Goal: Ask a question

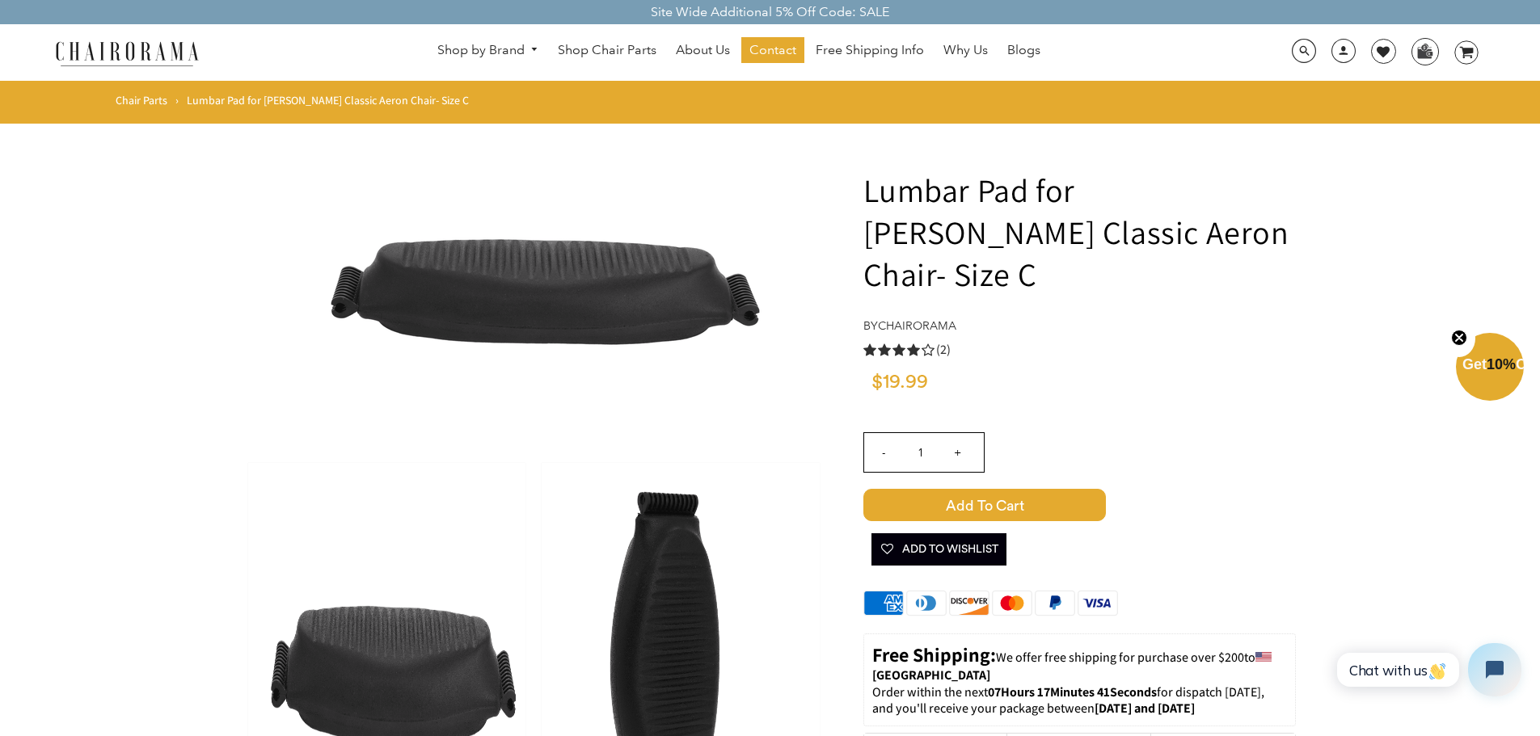
click at [1485, 680] on button "Open chat widget" at bounding box center [1494, 669] width 53 height 53
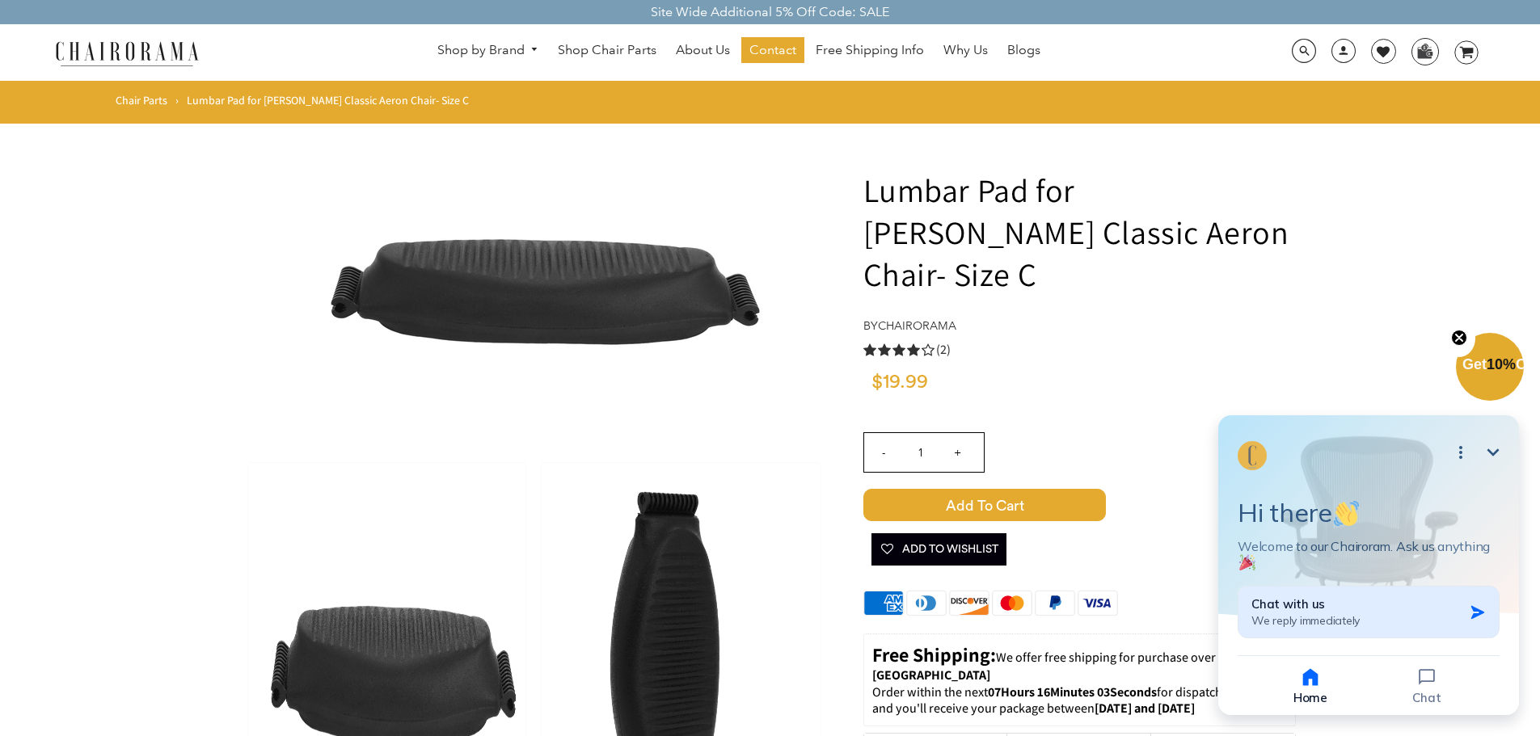
click at [1475, 617] on icon "button" at bounding box center [1477, 613] width 16 height 16
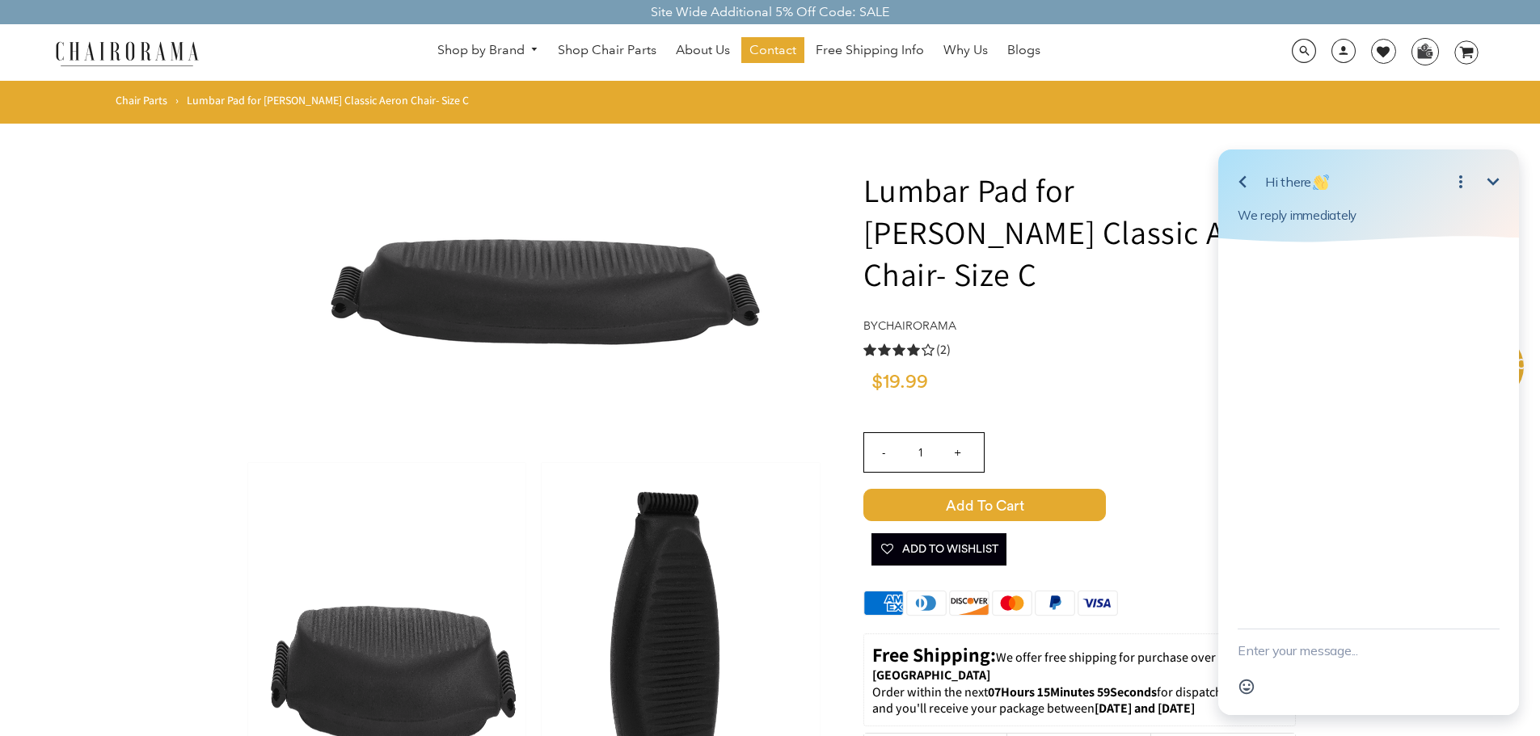
click at [1282, 676] on div "Emoji" at bounding box center [1368, 687] width 262 height 31
click at [1291, 648] on textarea "New message" at bounding box center [1368, 651] width 262 height 42
click at [1349, 653] on textarea "I need an Aeron lumbar pad but don't know which size. AB or C." at bounding box center [1347, 642] width 221 height 58
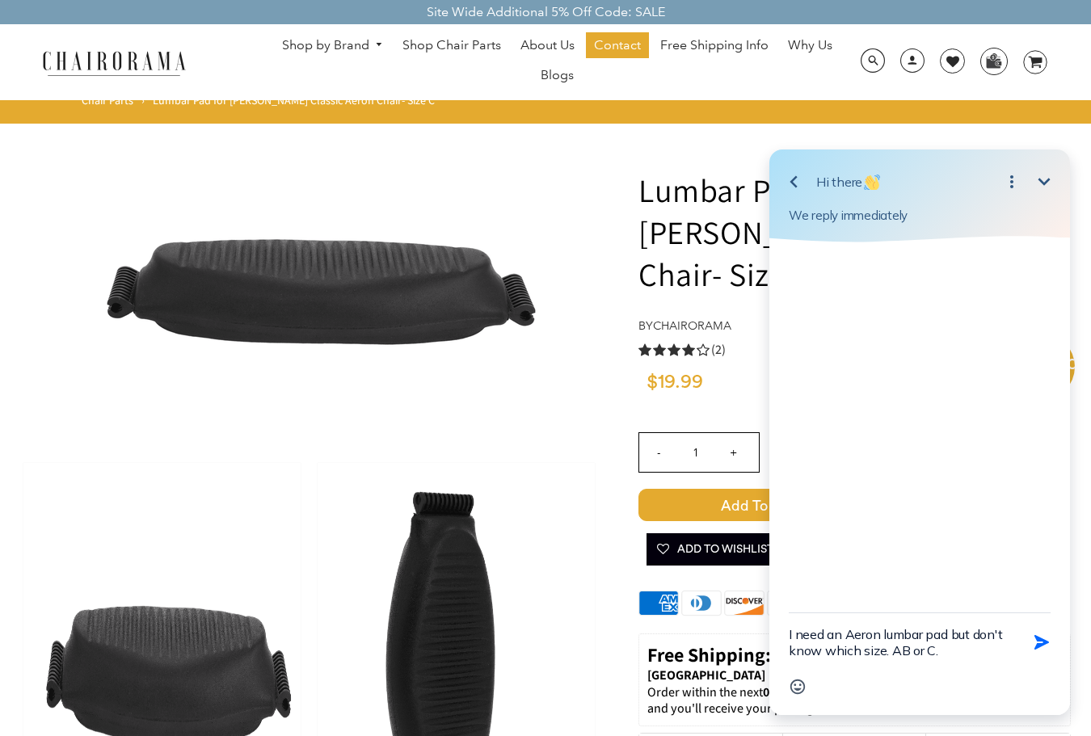
click at [899, 652] on textarea "I need an Aeron lumbar pad but don't know which size. AB or C." at bounding box center [899, 642] width 221 height 58
type textarea "I need an Aeron lumbar pad but don't know which size. B or C."
click at [1043, 642] on icon "button" at bounding box center [1041, 642] width 15 height 15
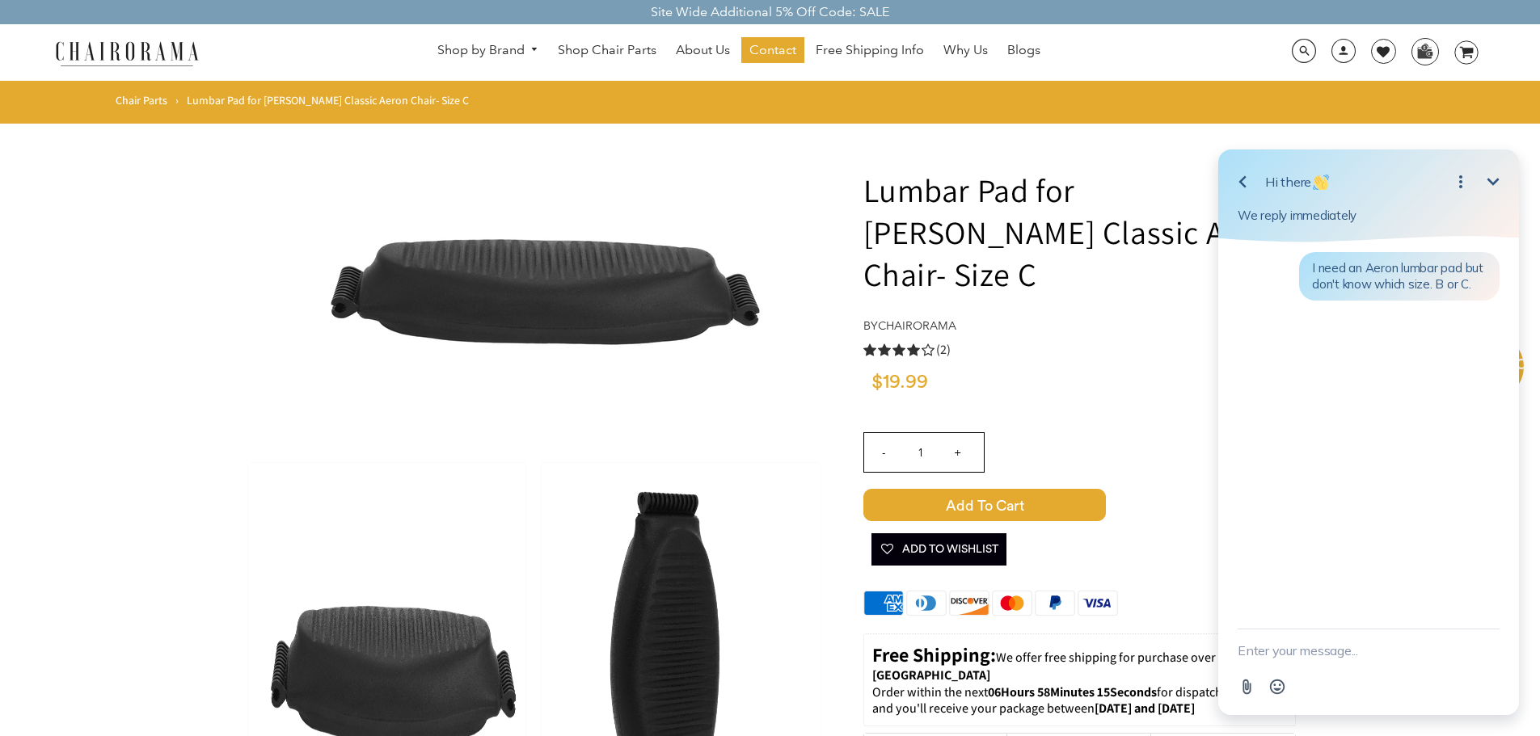
click at [1465, 187] on icon "Open options" at bounding box center [1460, 181] width 19 height 19
click at [1447, 474] on div "I need an Aeron lumbar pad but don't know which size. B or C." at bounding box center [1368, 435] width 301 height 386
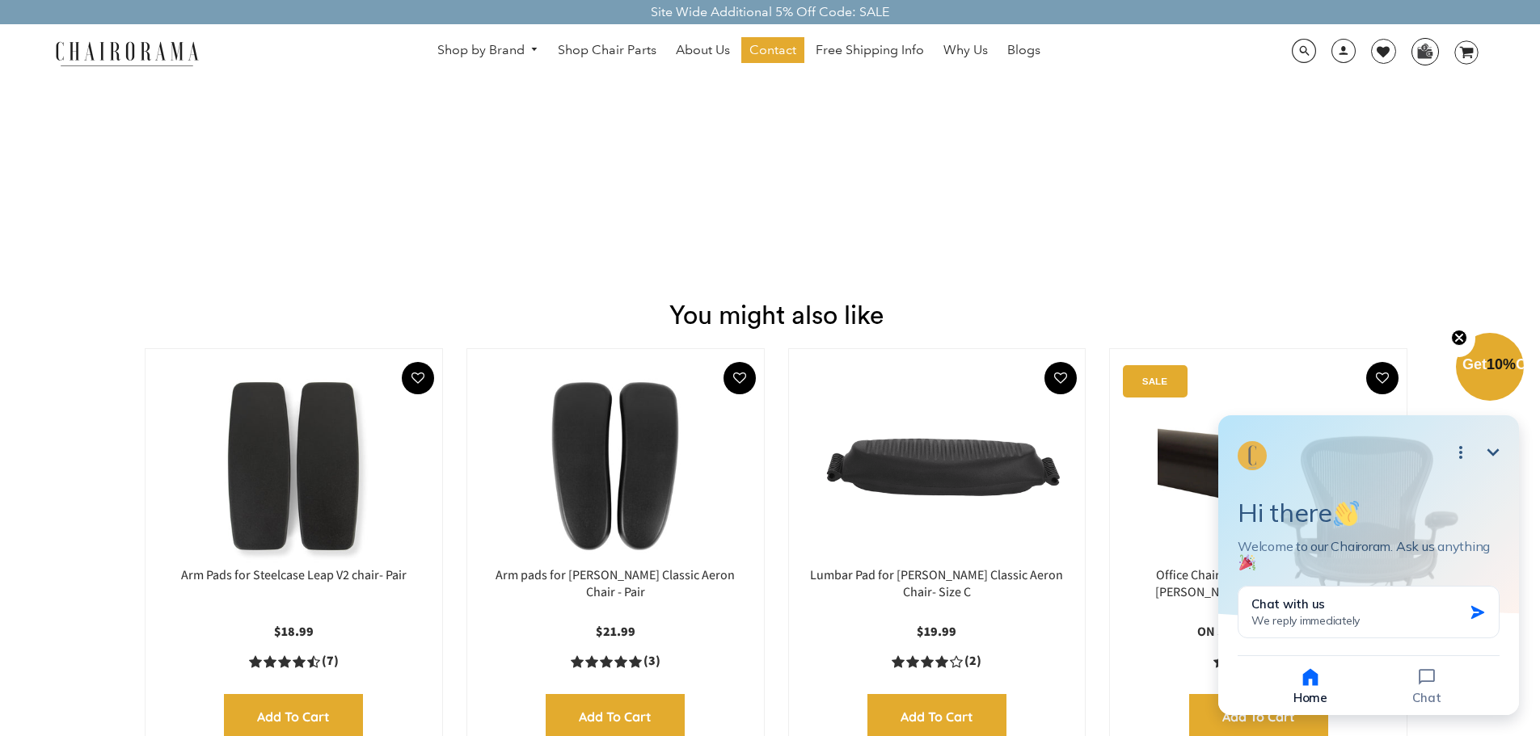
click at [1422, 57] on img at bounding box center [1424, 51] width 25 height 24
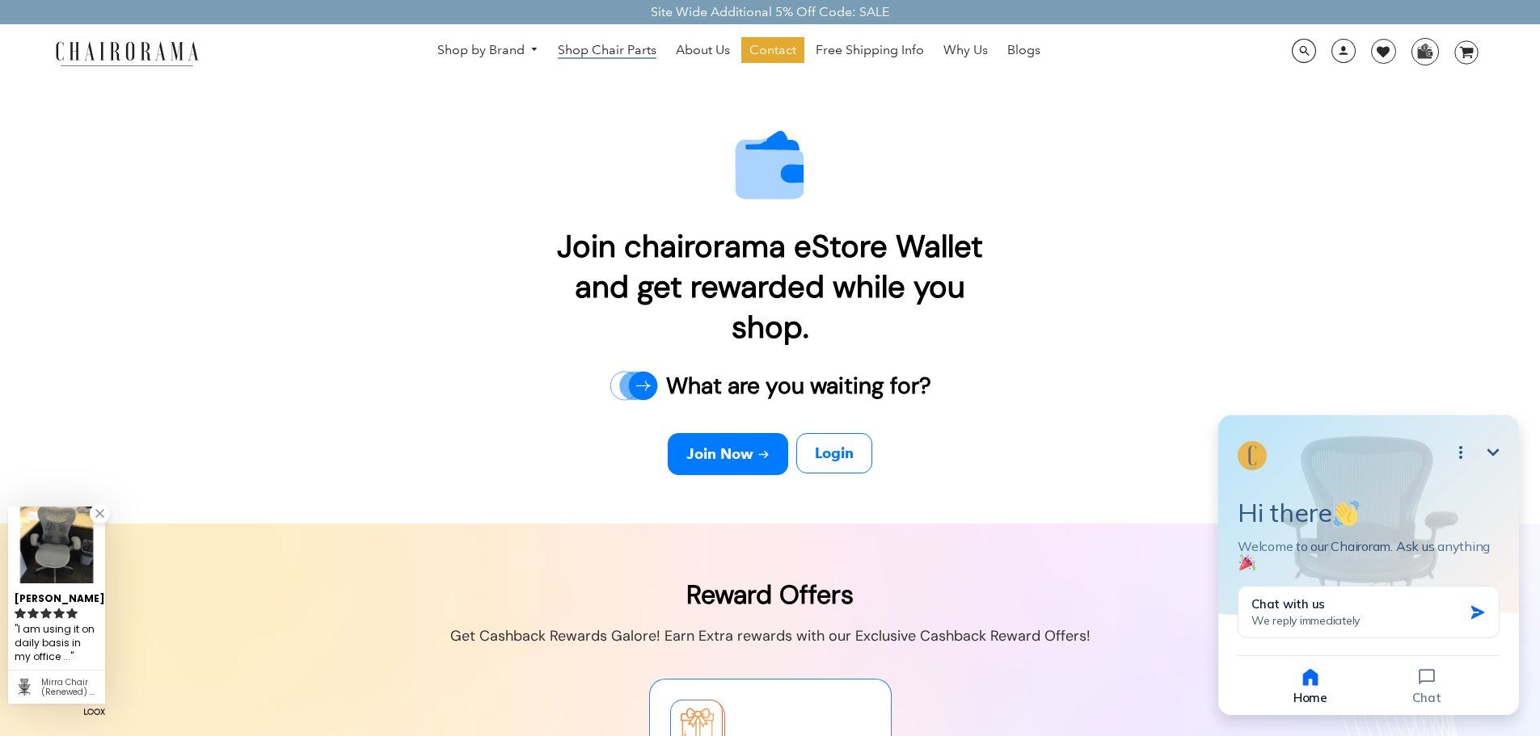
click at [592, 54] on span "Shop Chair Parts" at bounding box center [607, 50] width 99 height 17
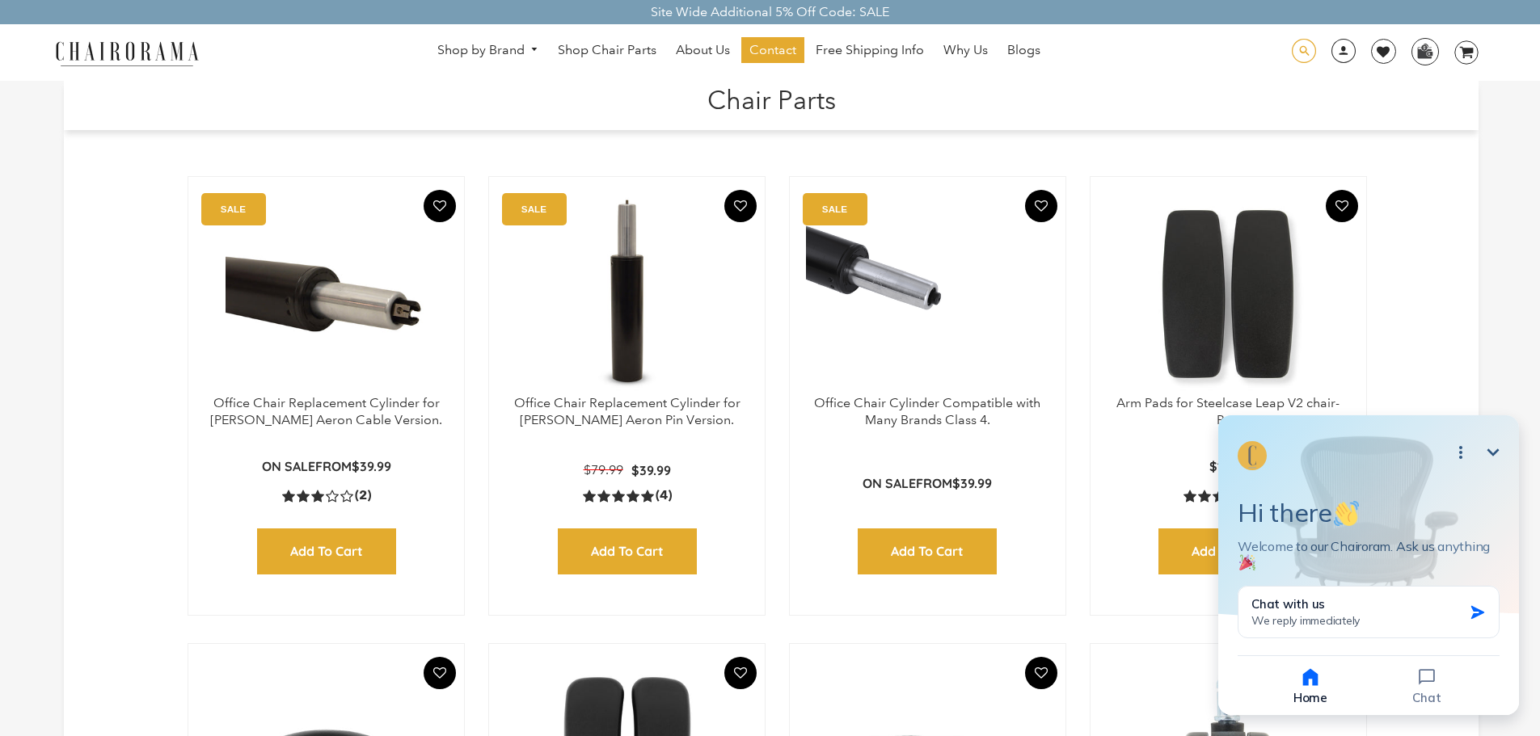
click at [1308, 53] on span at bounding box center [1303, 51] width 24 height 25
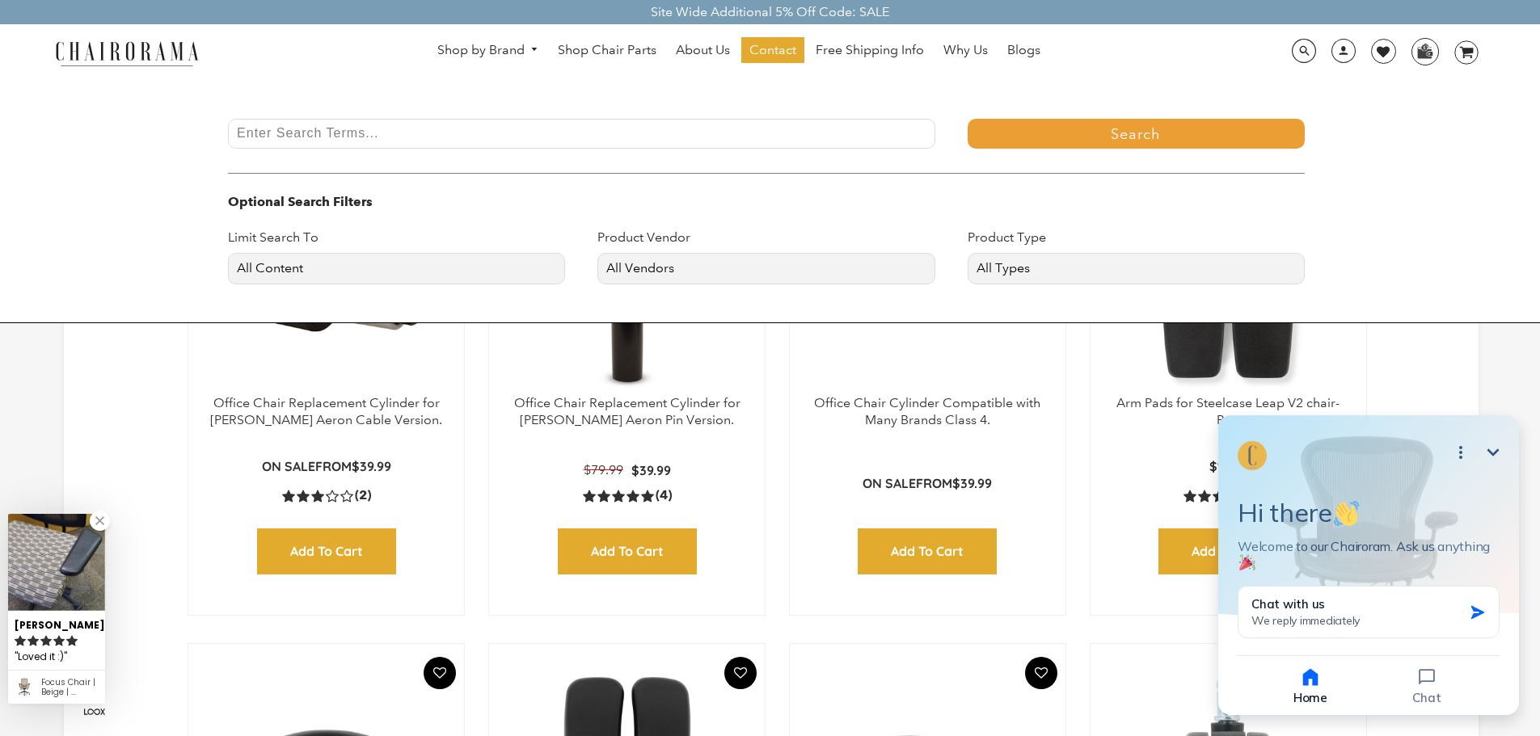
click at [325, 130] on input "Enter Search Terms..." at bounding box center [581, 134] width 707 height 30
type input "Aer"
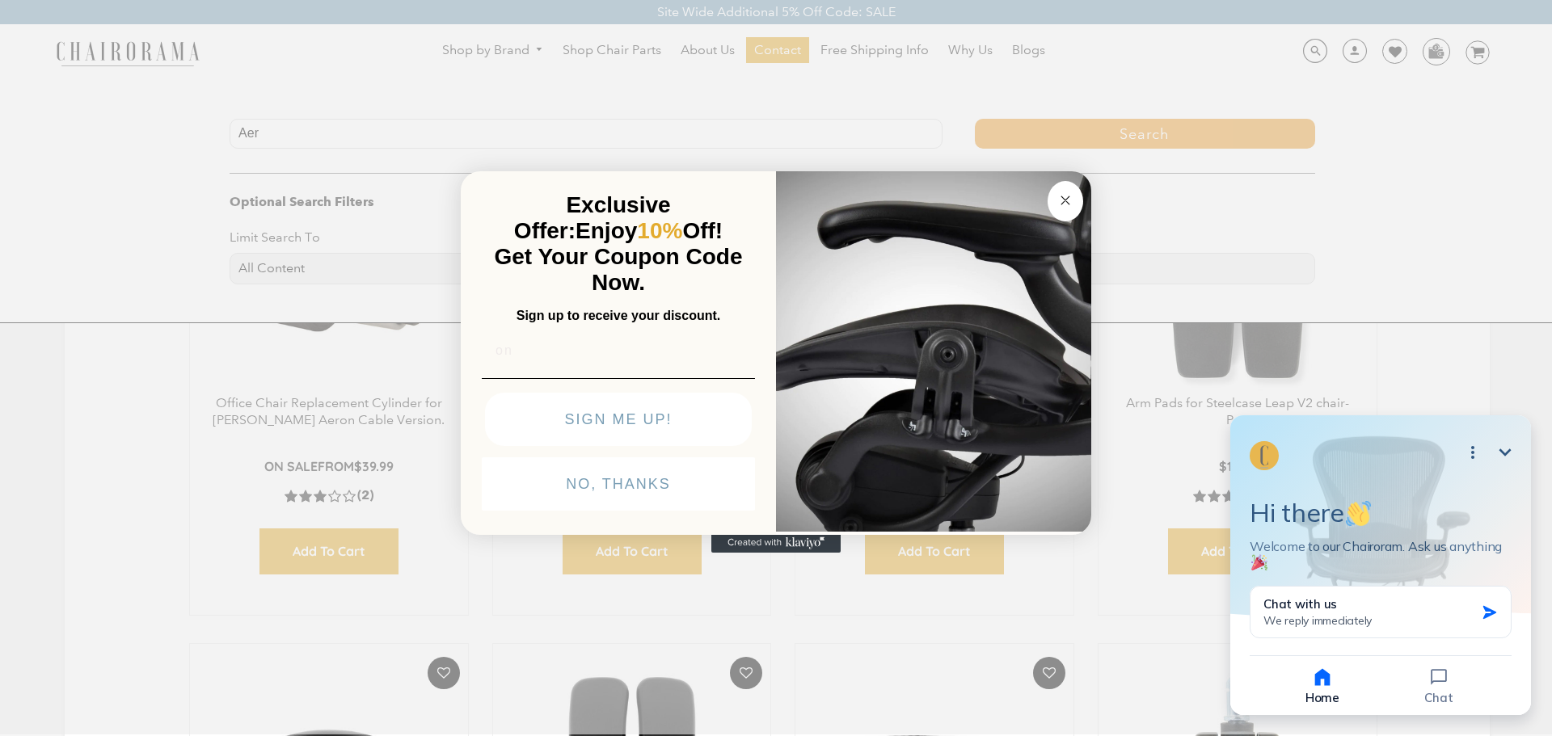
type input "on"
click at [1055, 204] on button "Close dialog" at bounding box center [1065, 202] width 36 height 40
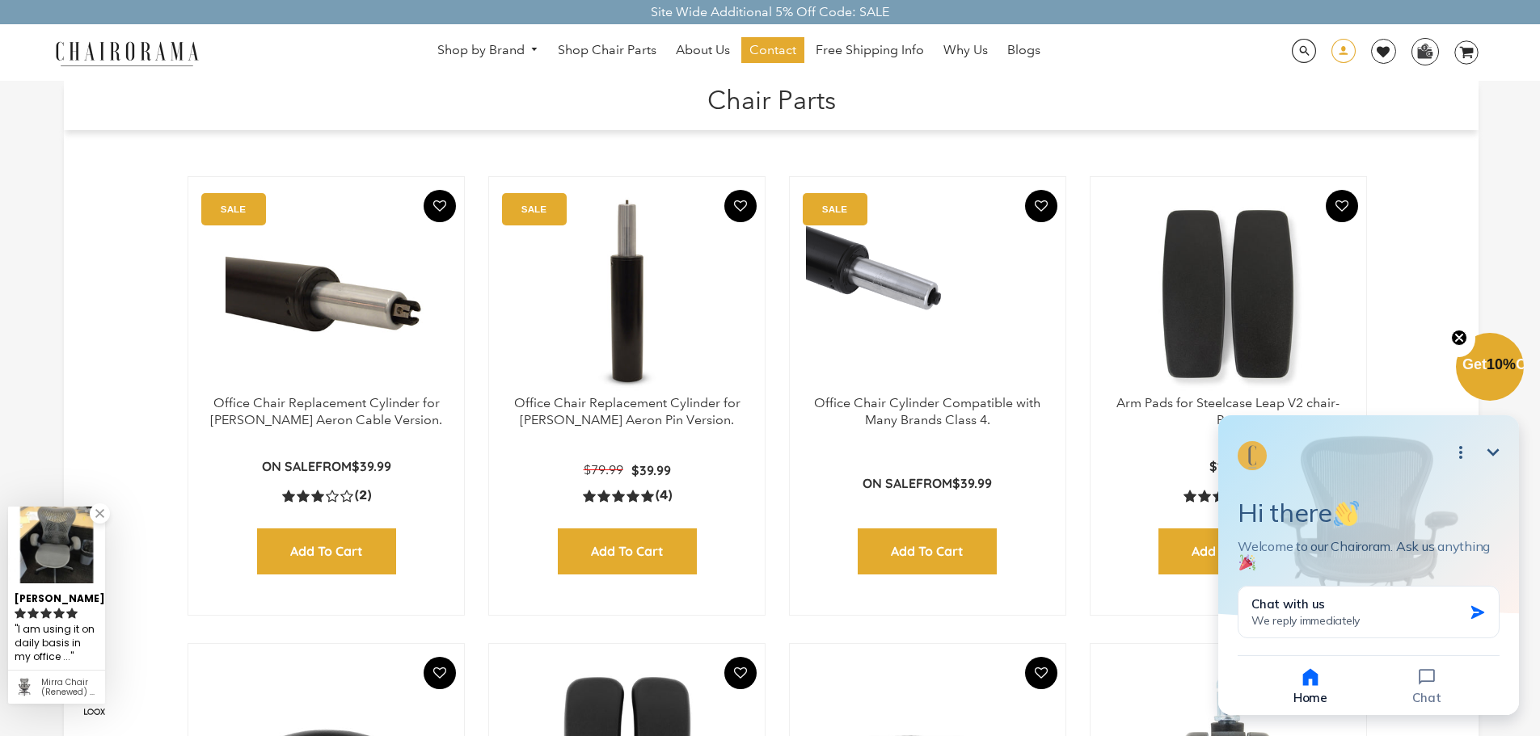
click at [1345, 53] on span at bounding box center [1343, 53] width 24 height 28
